Goal: Navigation & Orientation: Go to known website

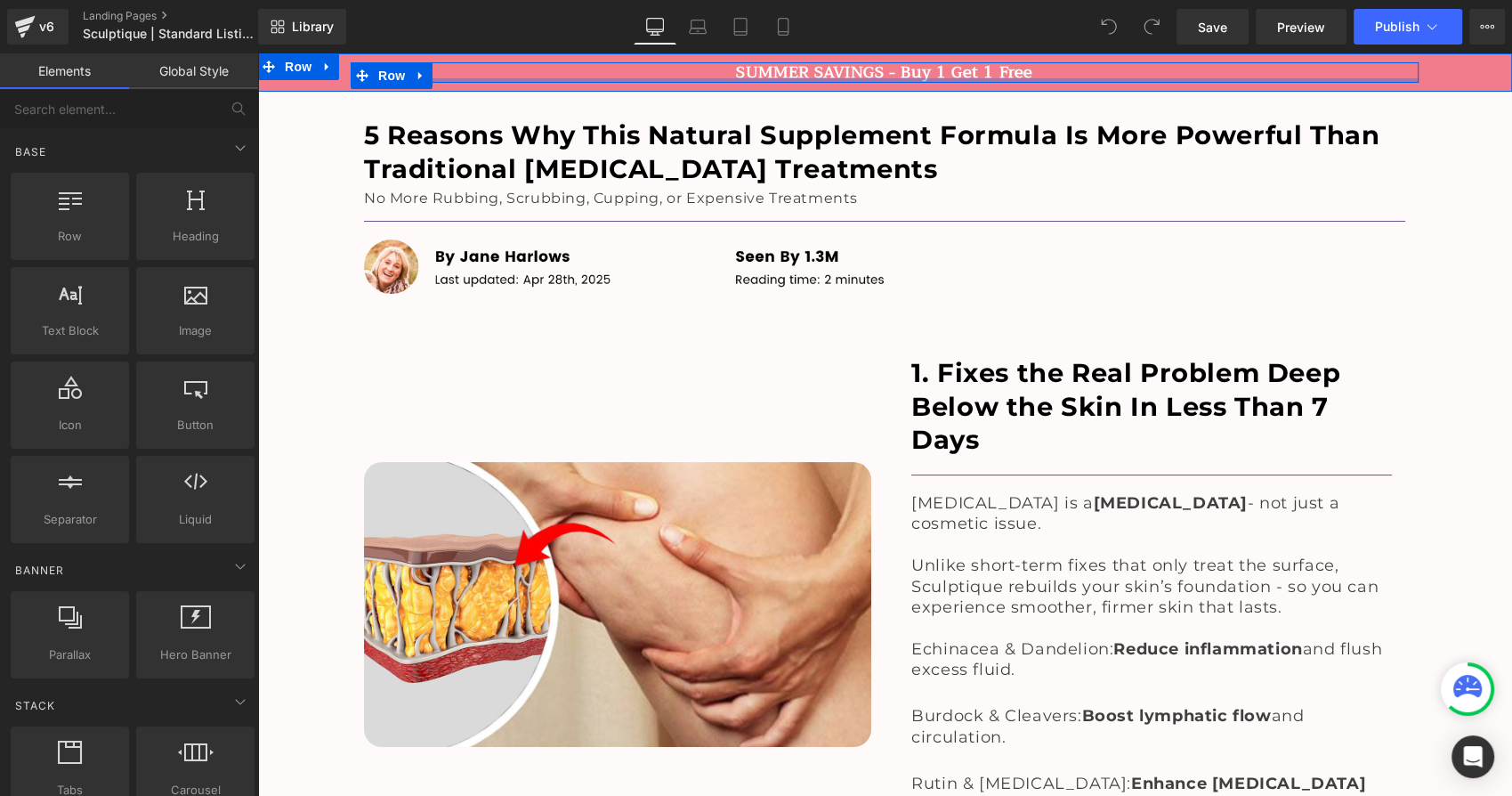
click at [558, 80] on div at bounding box center [884, 80] width 1067 height 5
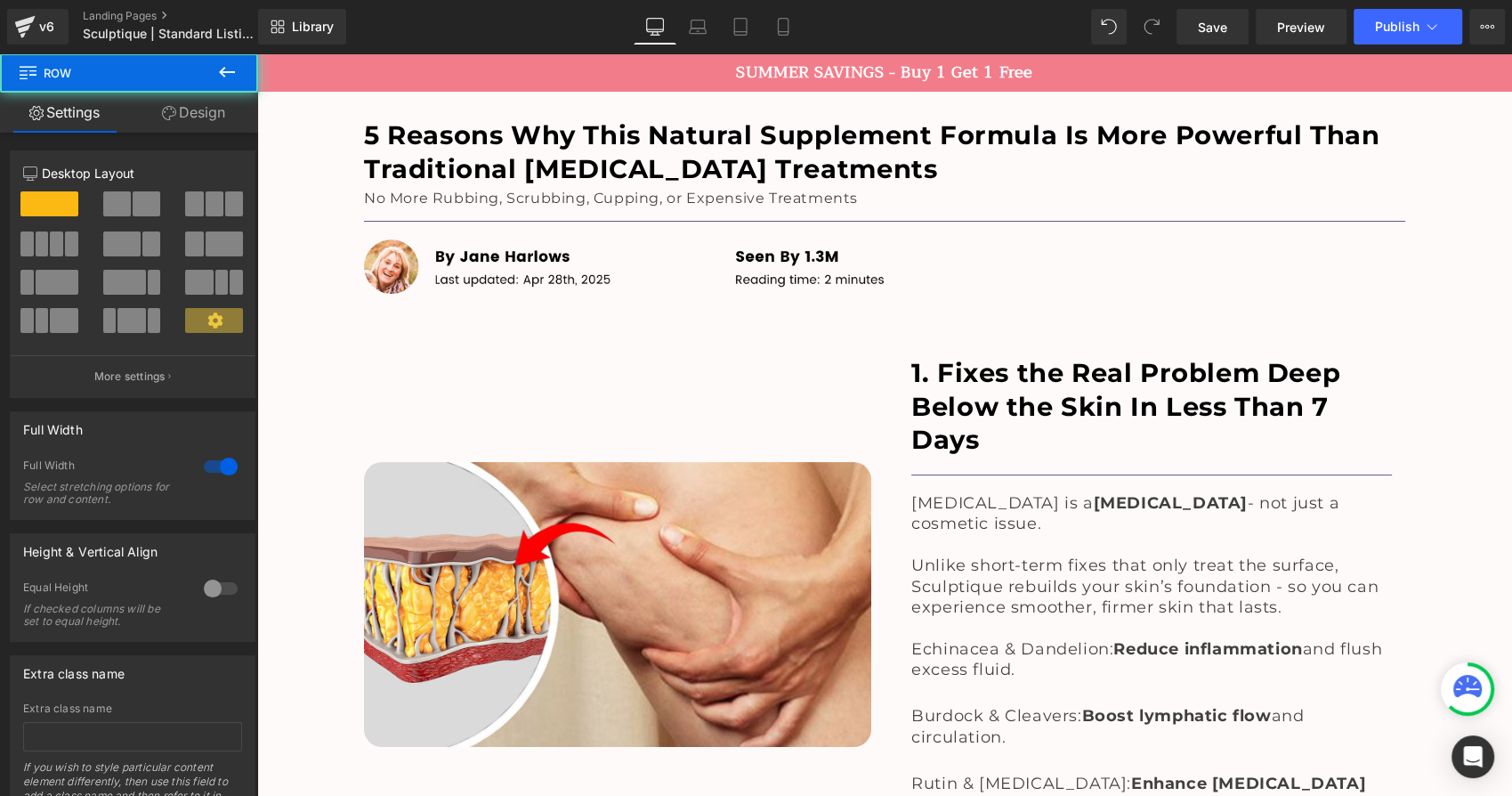
click at [257, 53] on div at bounding box center [257, 53] width 0 height 0
